Goal: Information Seeking & Learning: Learn about a topic

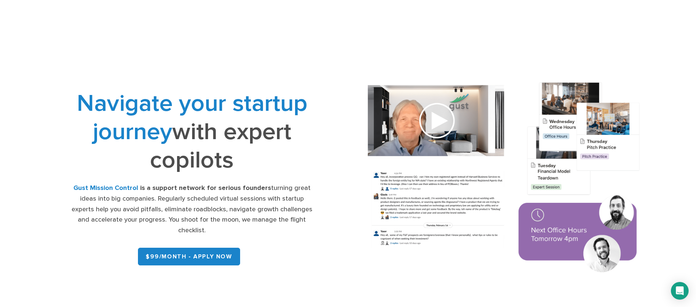
drag, startPoint x: 230, startPoint y: 168, endPoint x: 74, endPoint y: 92, distance: 173.6
click at [74, 92] on h1 "Navigate your startup journey with expert copilots" at bounding box center [192, 131] width 241 height 85
click at [161, 151] on h1 "Navigate your startup journey with expert copilots" at bounding box center [192, 131] width 241 height 85
drag, startPoint x: 266, startPoint y: 191, endPoint x: 156, endPoint y: 186, distance: 110.3
click at [156, 186] on div "Gust Mission Control is a support network for serious founders turning great id…" at bounding box center [192, 209] width 241 height 53
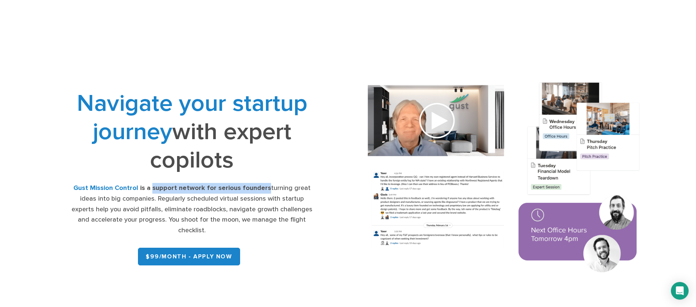
copy strong "support network for serious founders"
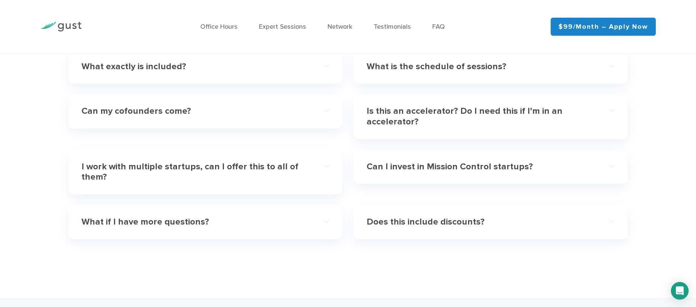
scroll to position [2257, 0]
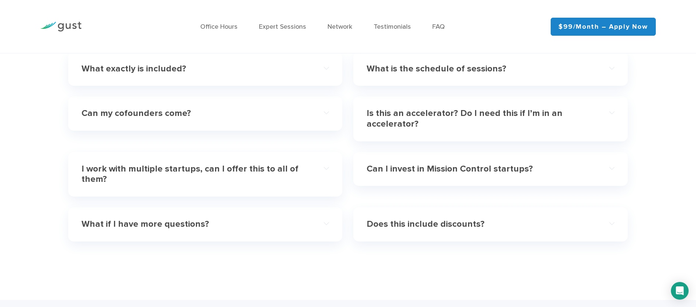
click at [321, 117] on div "Can my cofounders come?" at bounding box center [205, 113] width 248 height 22
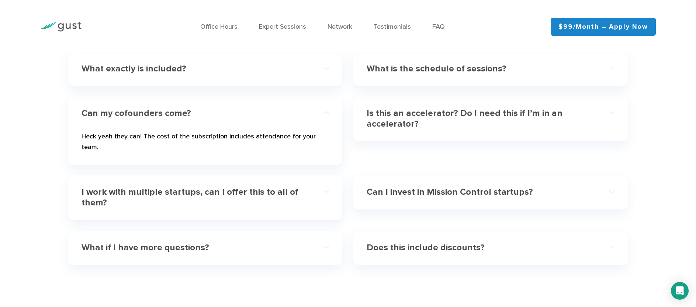
click at [324, 115] on div "Can my cofounders come?" at bounding box center [205, 113] width 248 height 22
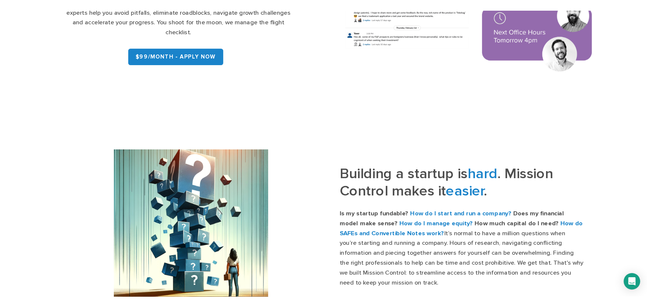
scroll to position [0, 0]
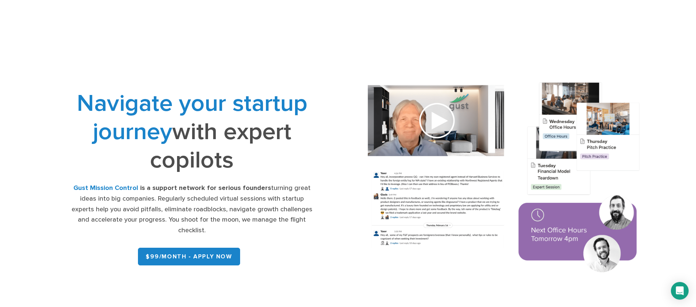
drag, startPoint x: 166, startPoint y: 134, endPoint x: 60, endPoint y: 96, distance: 112.3
click at [60, 96] on div "Navigate your startup journey with expert copilots Gust Mission Control is a su…" at bounding box center [192, 179] width 312 height 180
copy h1 "Navigate your startup journey with expert copilots"
